Goal: Task Accomplishment & Management: Manage account settings

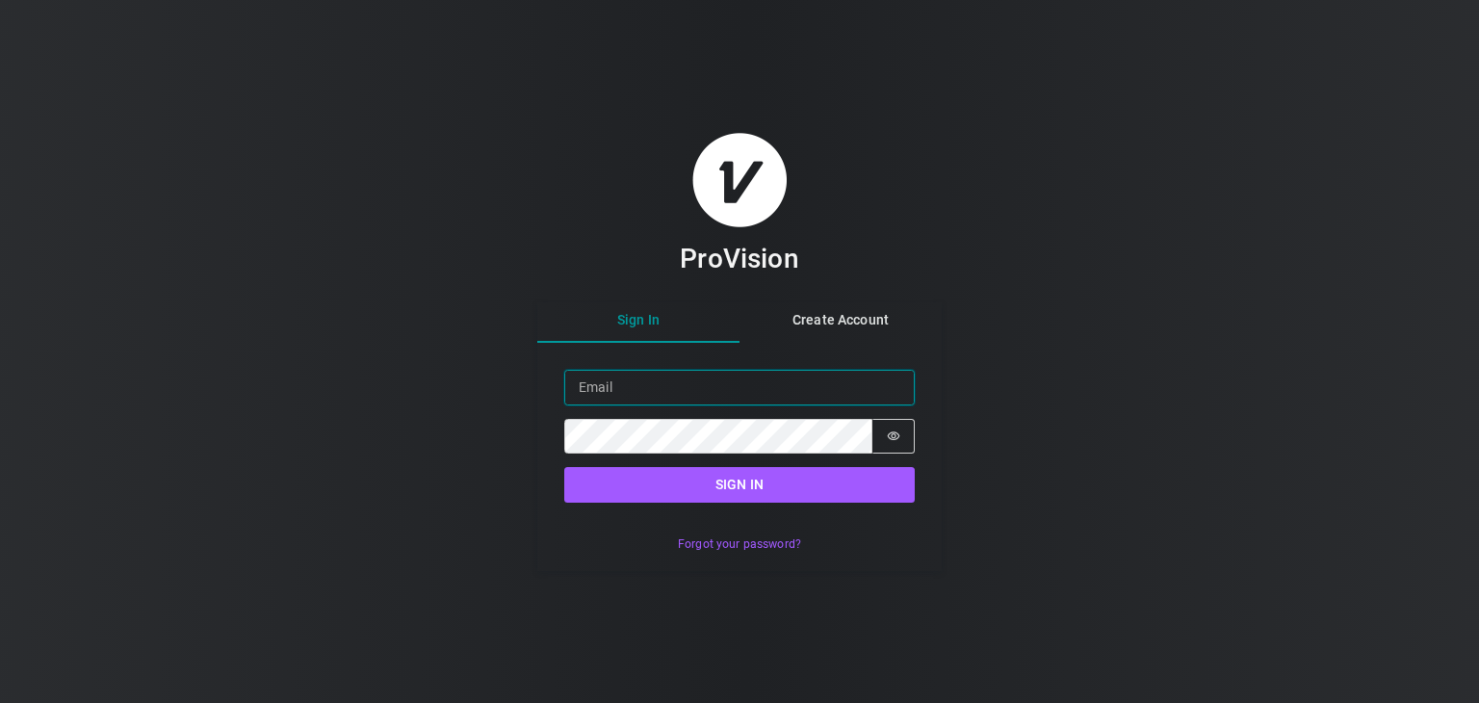
click at [678, 388] on input "Email" at bounding box center [739, 388] width 351 height 36
type input "[PERSON_NAME][EMAIL_ADDRESS][DOMAIN_NAME]"
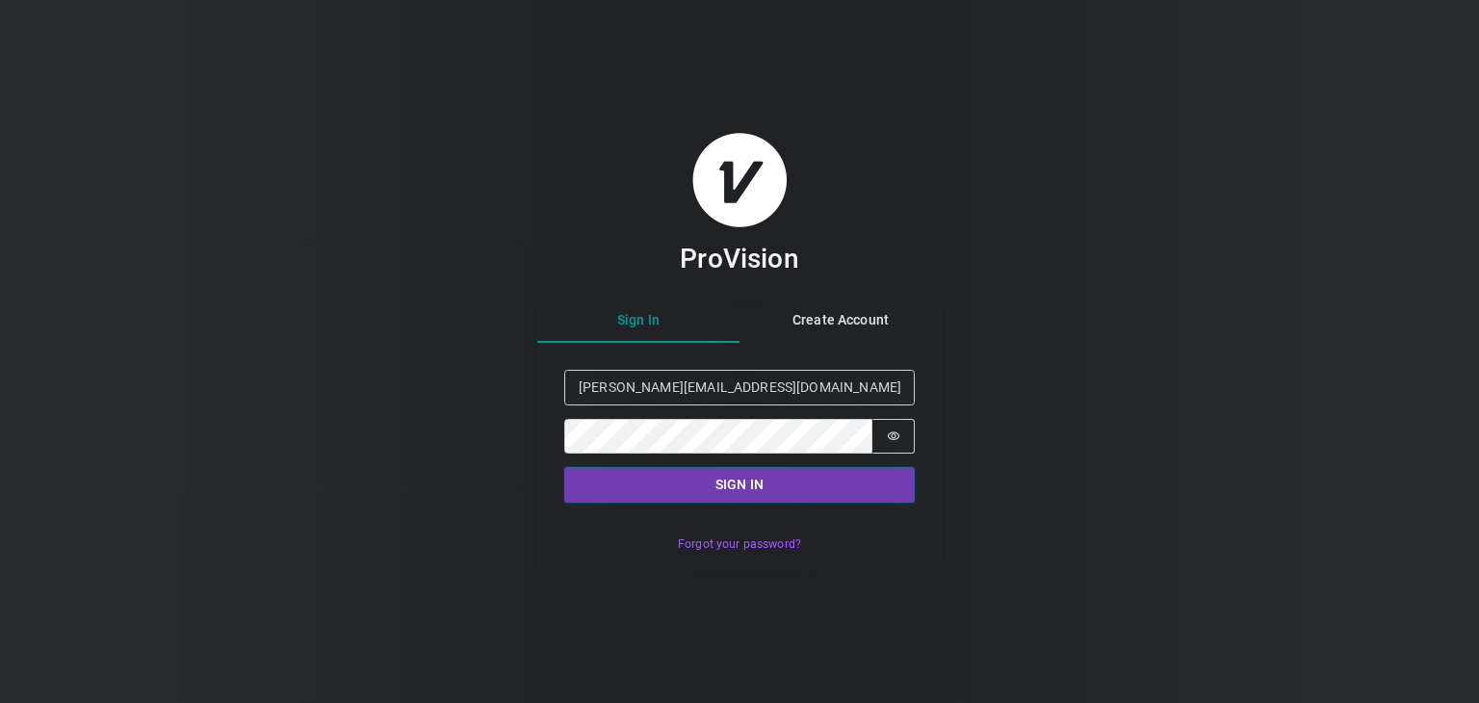
click at [719, 482] on button "Sign in" at bounding box center [739, 485] width 351 height 36
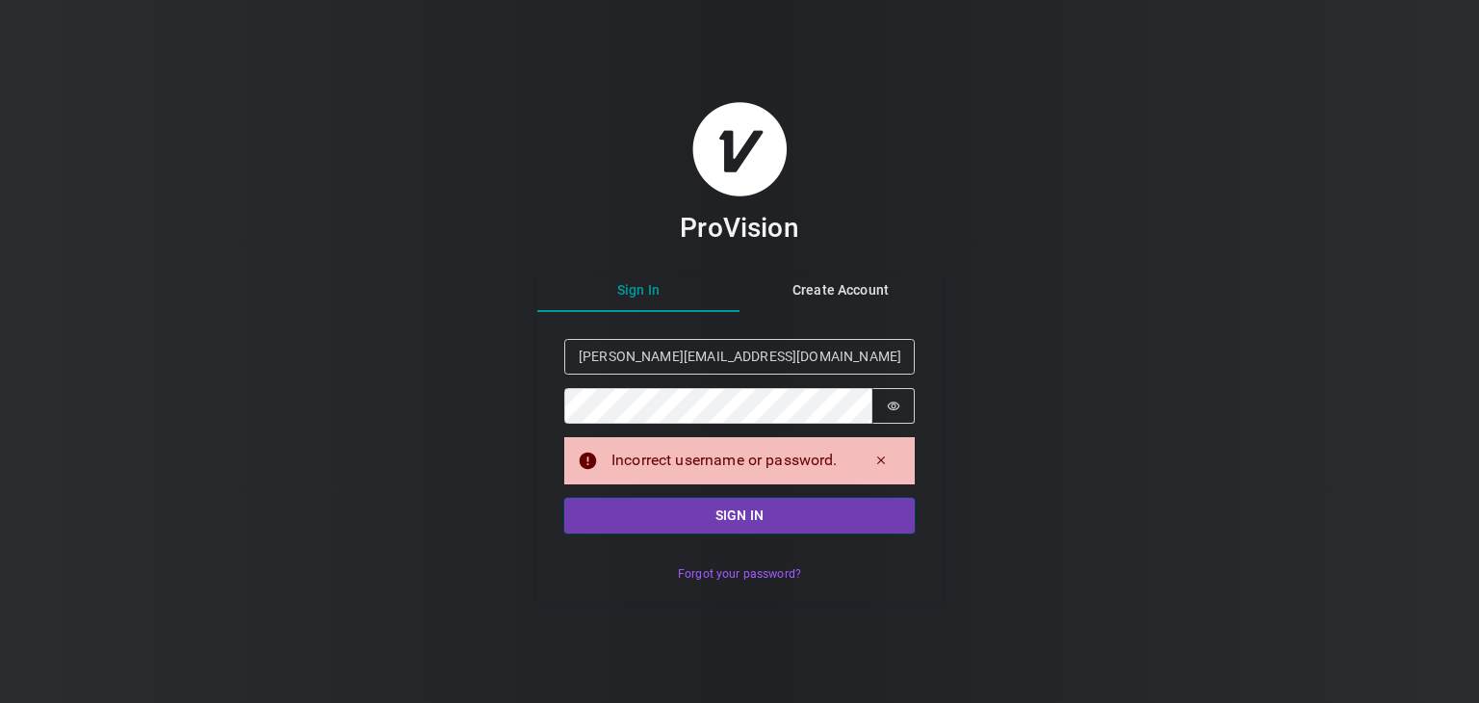
click at [729, 517] on button "Sign in" at bounding box center [739, 516] width 351 height 36
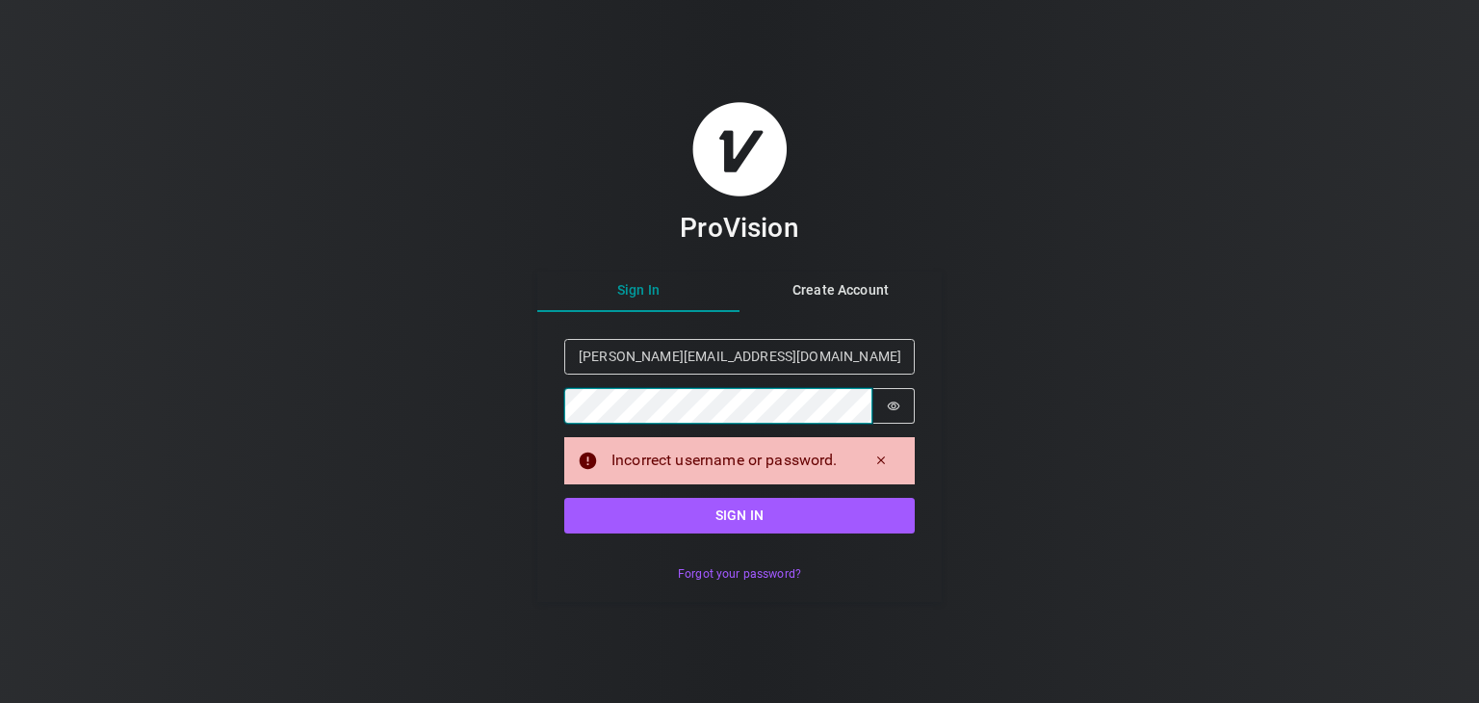
click at [564, 498] on button "Sign in" at bounding box center [739, 516] width 351 height 36
click at [890, 411] on icon "Show password" at bounding box center [893, 406] width 13 height 13
click at [564, 498] on button "Sign in" at bounding box center [739, 516] width 351 height 36
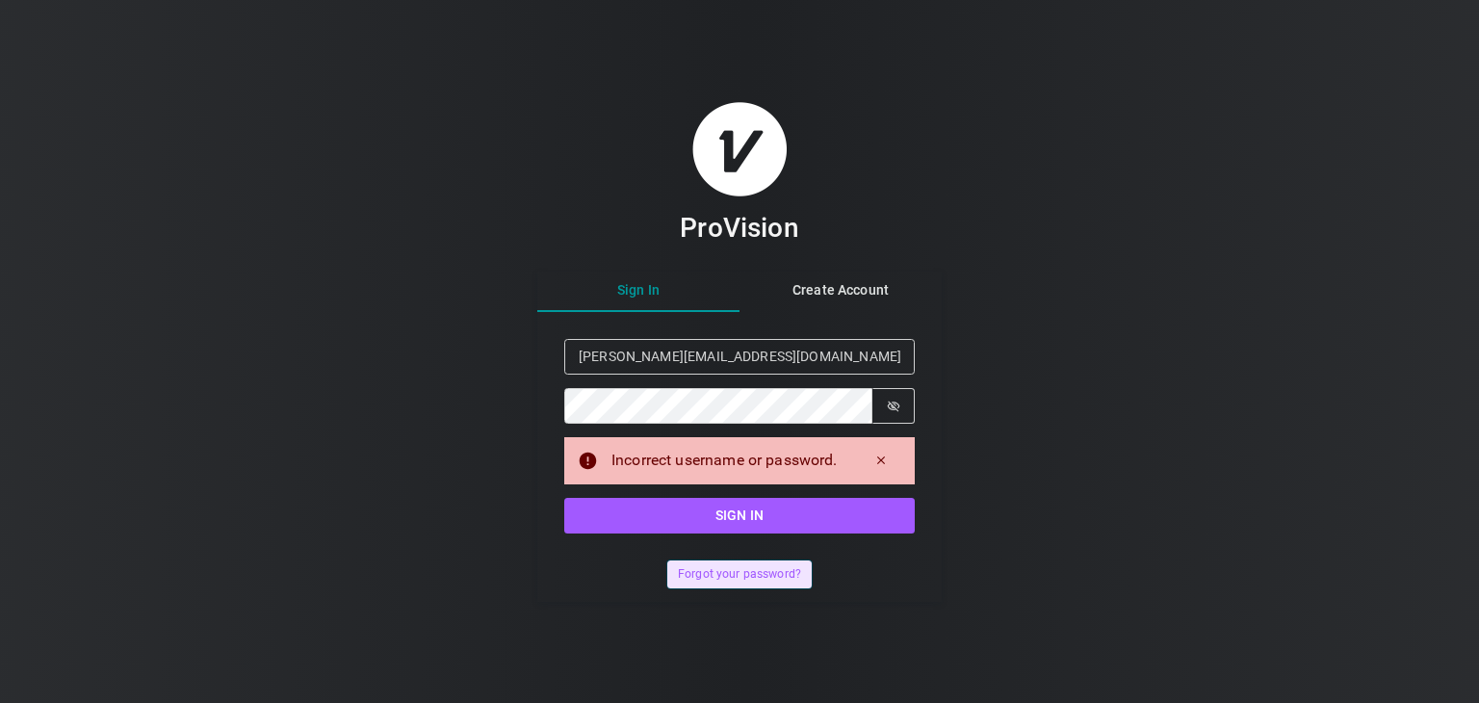
click at [740, 564] on button "Forgot your password?" at bounding box center [738, 574] width 143 height 28
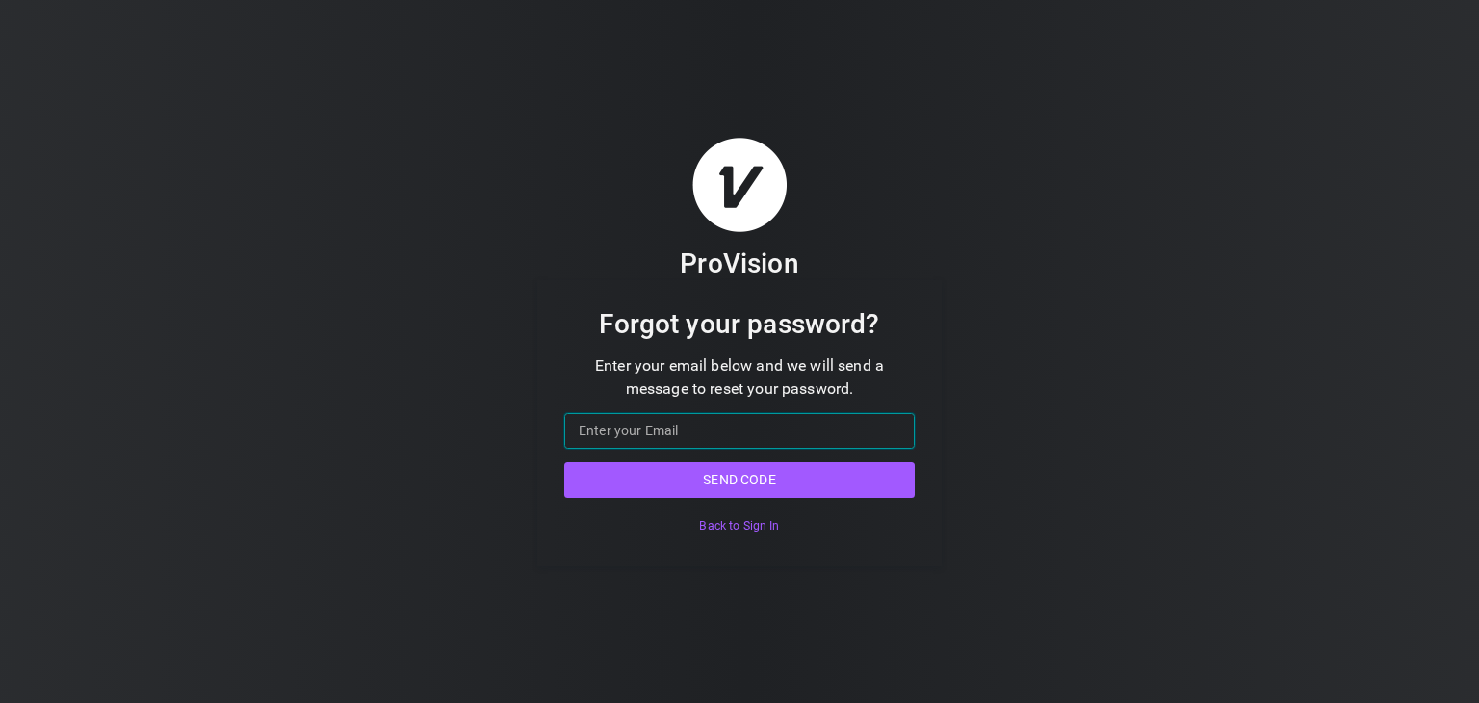
click at [759, 425] on input "Email" at bounding box center [739, 431] width 351 height 36
type input "[PERSON_NAME][EMAIL_ADDRESS][DOMAIN_NAME]"
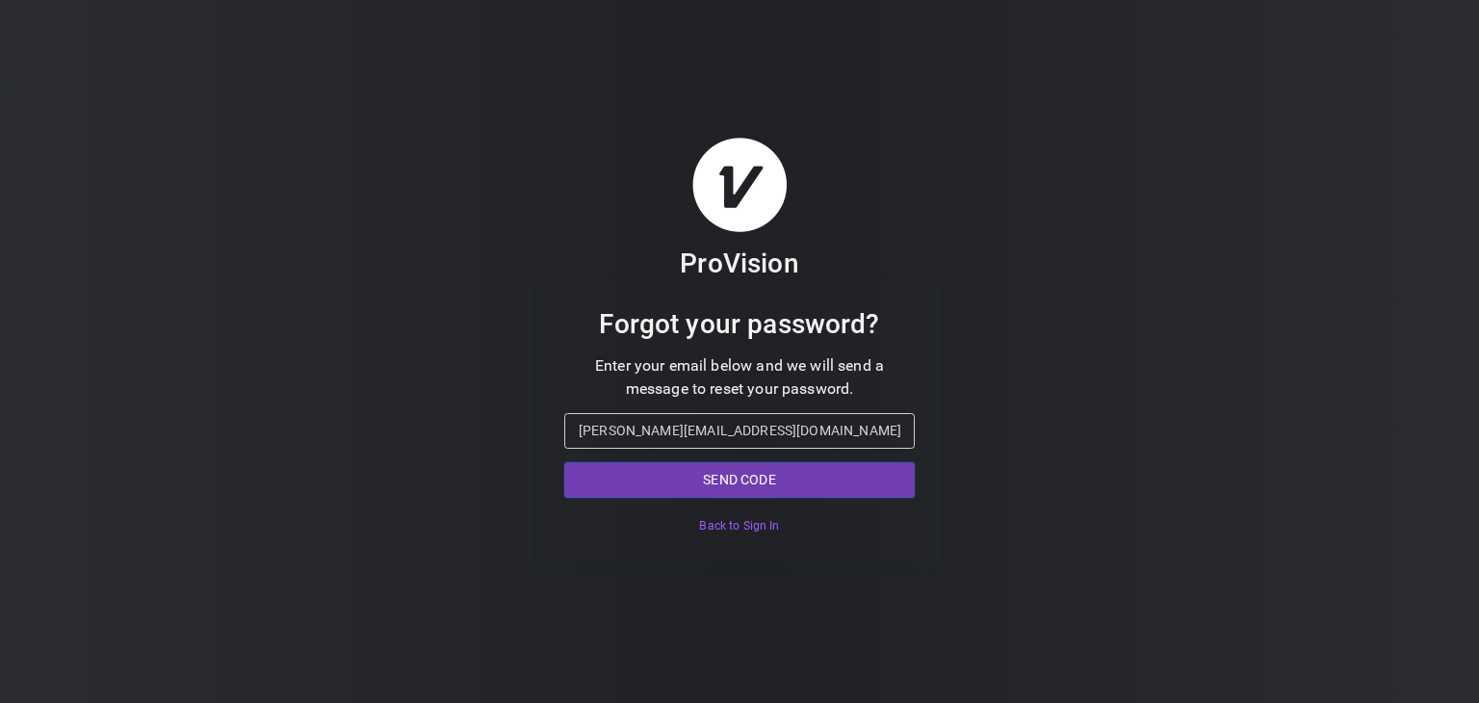
click at [715, 479] on button "Send code" at bounding box center [739, 480] width 351 height 36
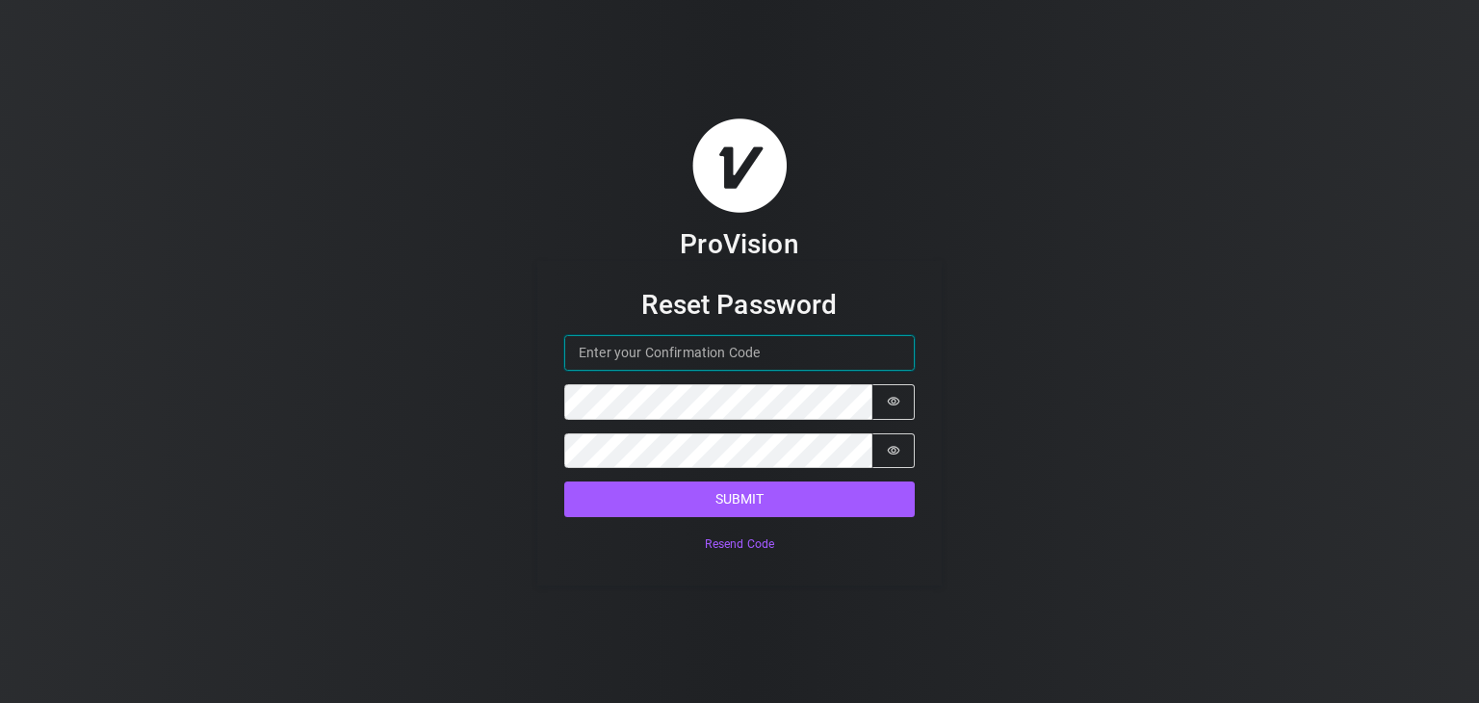
click at [710, 351] on input "Confirmation Code" at bounding box center [739, 353] width 351 height 36
click at [643, 353] on input "Confirmation Code" at bounding box center [739, 353] width 351 height 36
type input "128141"
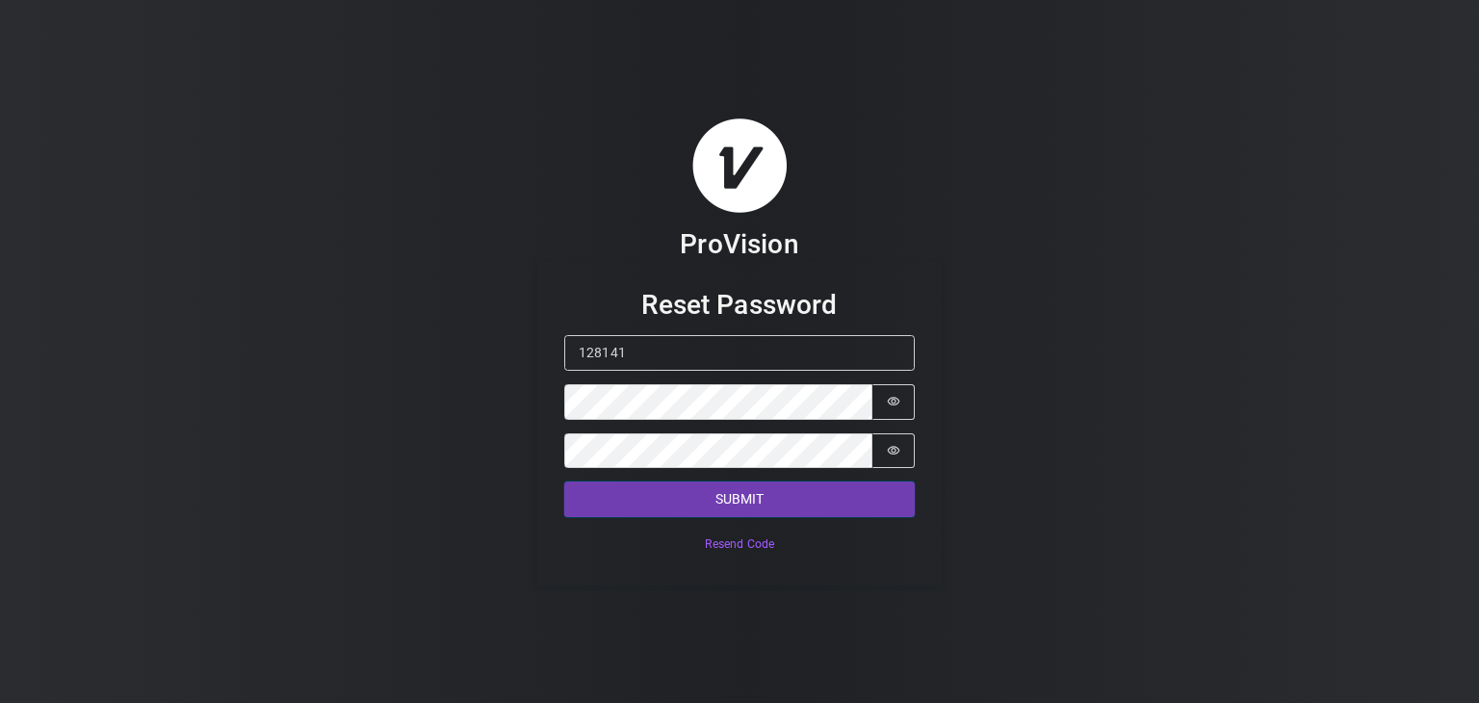
click at [716, 493] on button "Submit" at bounding box center [739, 499] width 351 height 36
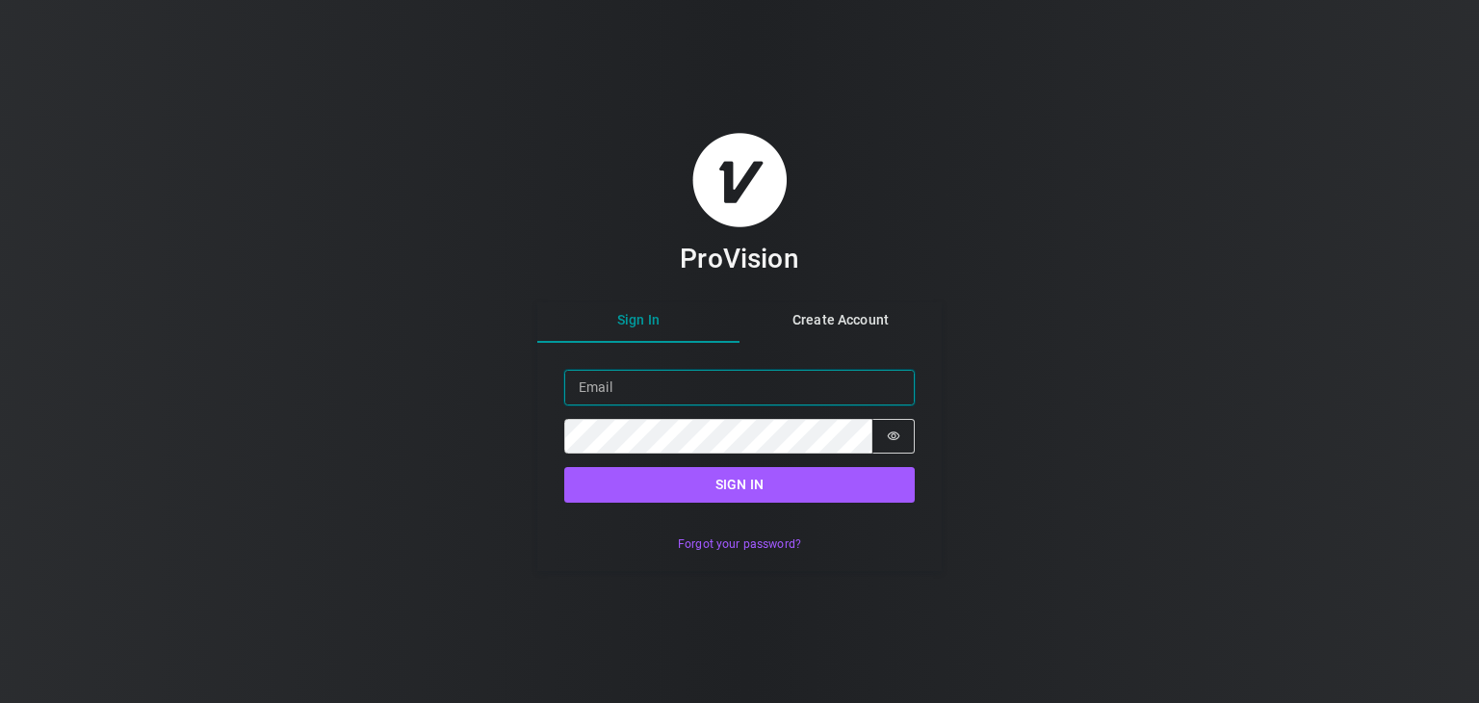
click at [743, 386] on input "Email" at bounding box center [739, 388] width 351 height 36
type input "[PERSON_NAME][EMAIL_ADDRESS][DOMAIN_NAME]"
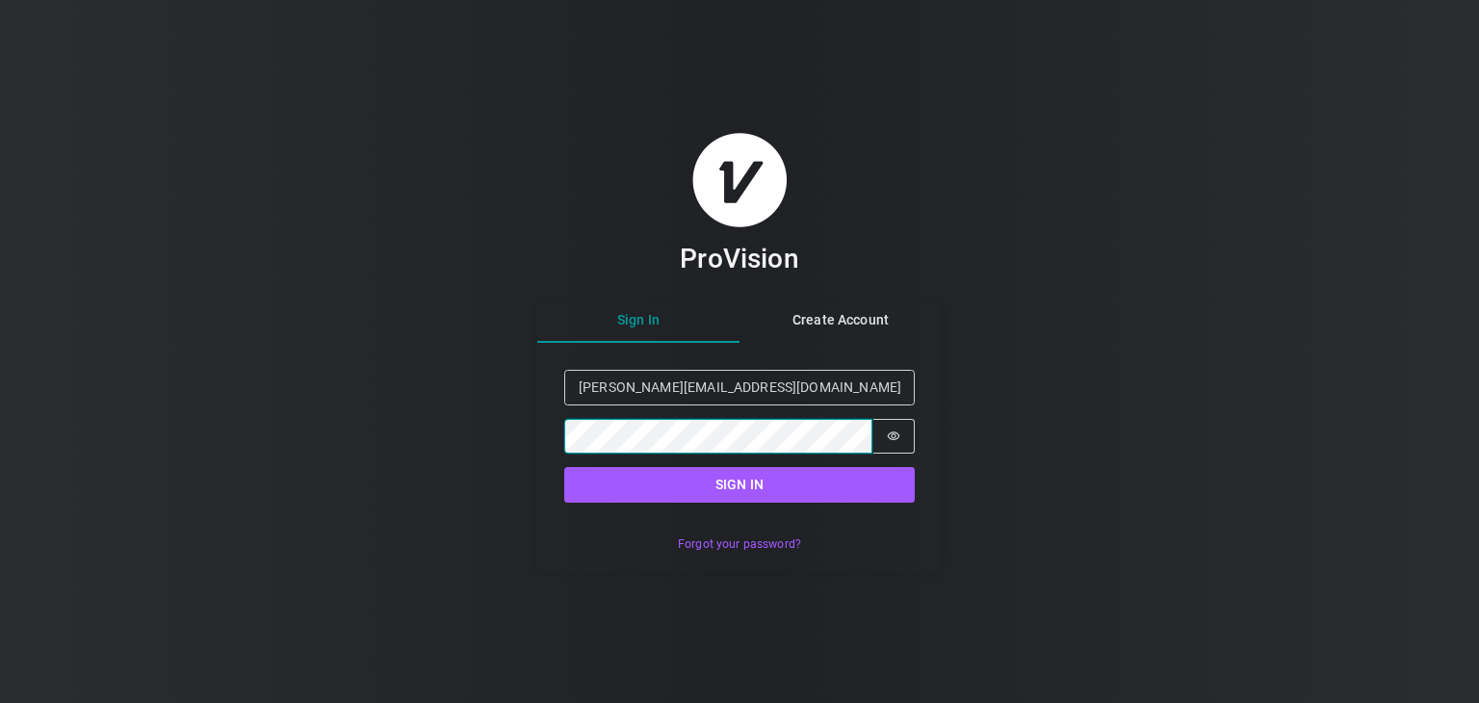
click at [564, 467] on button "Sign in" at bounding box center [739, 485] width 351 height 36
